Goal: Task Accomplishment & Management: Manage account settings

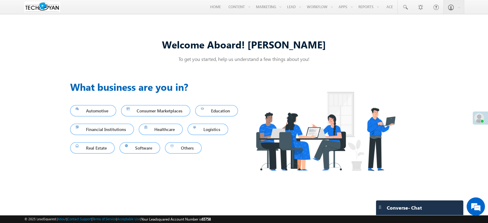
drag, startPoint x: 222, startPoint y: 219, endPoint x: 210, endPoint y: 219, distance: 11.9
click at [210, 219] on div "© 2025 LeadSquared | About | Contact Support | Terms of Service | Acceptable Us…" at bounding box center [243, 219] width 439 height 6
copy span "65758"
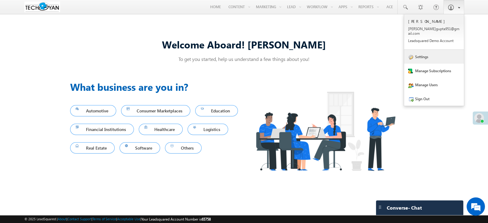
click at [437, 56] on link "Settings" at bounding box center [434, 57] width 60 height 14
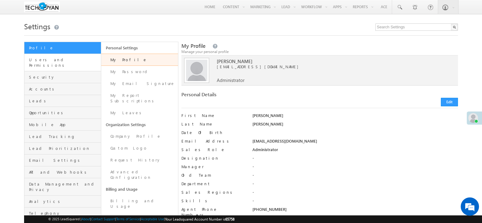
click at [66, 63] on link "Users and Permissions" at bounding box center [62, 62] width 77 height 17
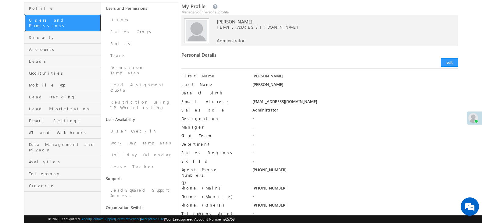
scroll to position [76, 0]
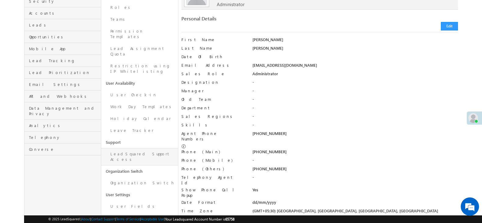
click at [153, 148] on link "LeadSquared Support Access" at bounding box center [139, 156] width 77 height 17
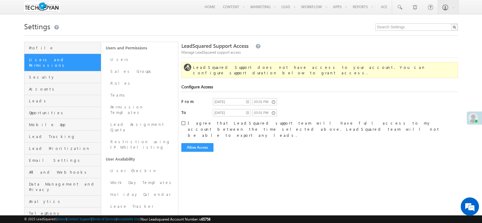
click at [184, 121] on input "I agree that LeadSquared support team will have full access to my account betwe…" at bounding box center [183, 123] width 4 height 4
checkbox input "true"
click at [248, 98] on input "24/09/2025" at bounding box center [232, 101] width 38 height 7
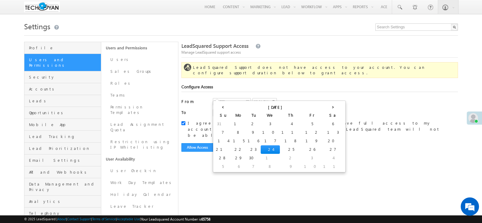
click at [308, 98] on div "24/09/2025 03:01 PM" at bounding box center [280, 102] width 135 height 9
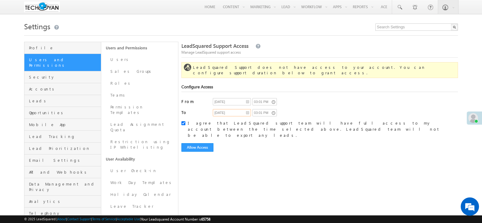
click at [250, 109] on input "25/09/2025" at bounding box center [232, 112] width 38 height 7
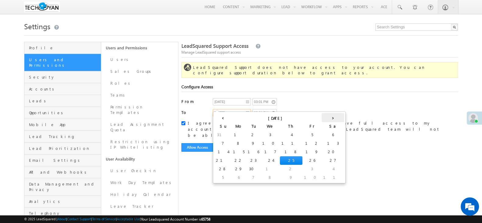
click at [322, 117] on th "›" at bounding box center [333, 117] width 23 height 9
click at [293, 170] on td "31" at bounding box center [302, 169] width 19 height 9
type input "[DATE]"
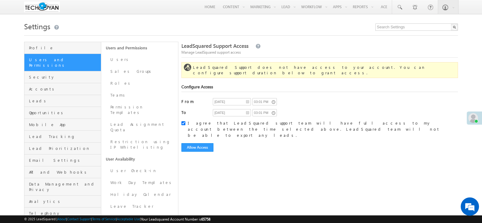
click at [302, 109] on div "31/10/2025 03:01 PM" at bounding box center [280, 113] width 135 height 9
click at [200, 143] on button "Allow Access" at bounding box center [197, 147] width 32 height 9
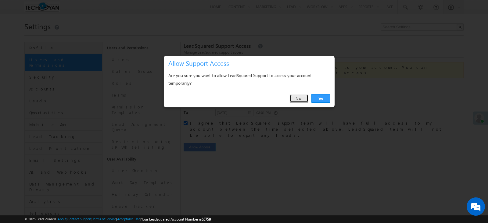
click at [299, 97] on link "No" at bounding box center [299, 98] width 19 height 9
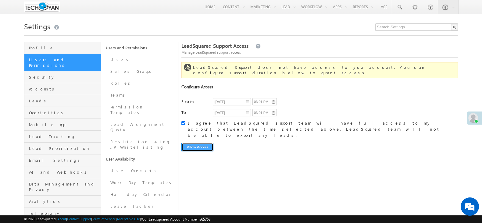
click at [208, 143] on button "Allow Access" at bounding box center [197, 147] width 32 height 9
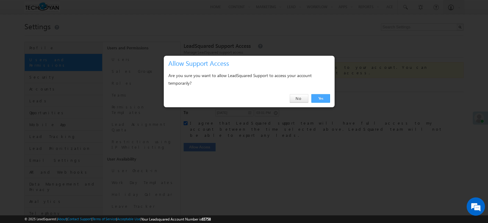
click at [322, 99] on link "Yes" at bounding box center [320, 98] width 19 height 9
